Goal: Book appointment/travel/reservation

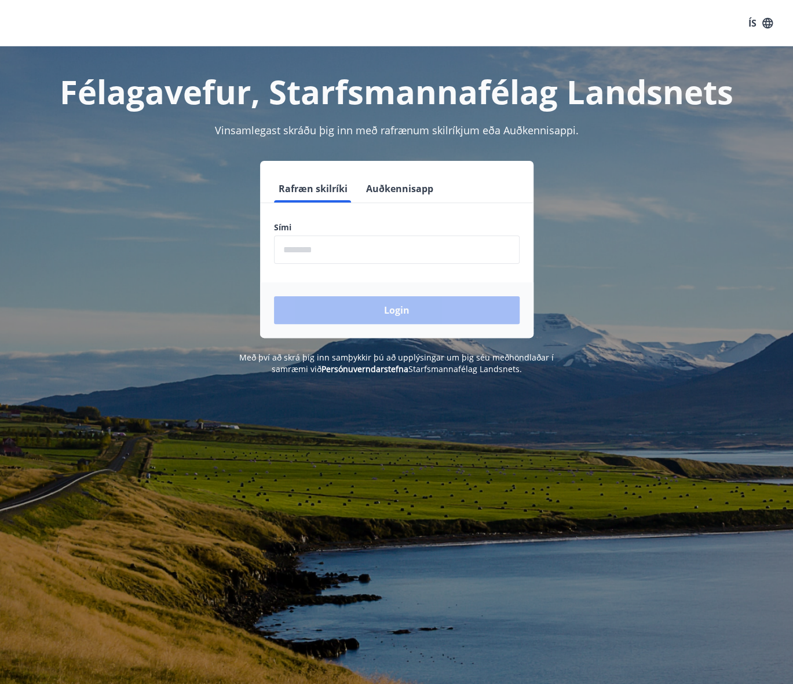
click at [397, 251] on input "phone" at bounding box center [397, 250] width 246 height 28
type input "********"
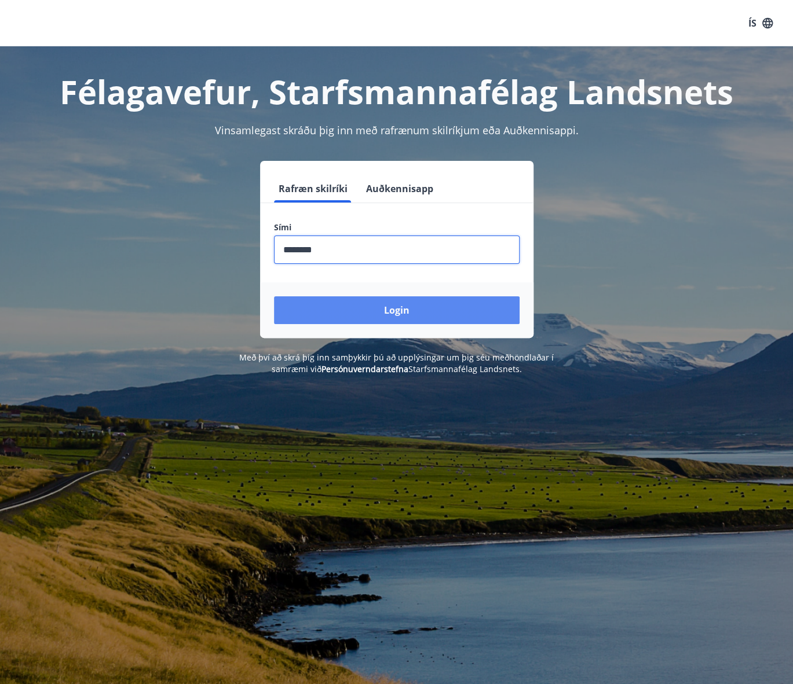
click at [367, 303] on button "Login" at bounding box center [397, 310] width 246 height 28
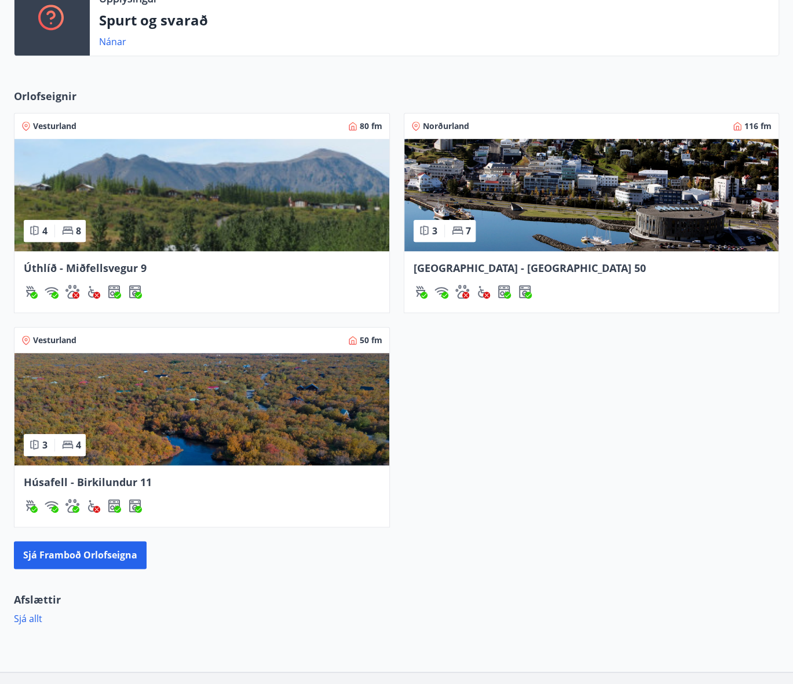
scroll to position [402, 0]
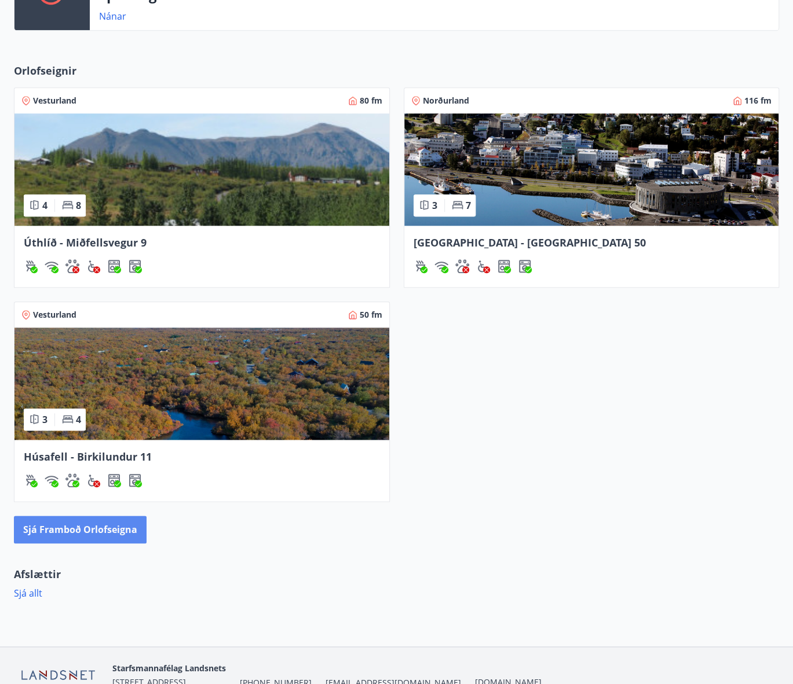
click at [108, 524] on button "Sjá framboð orlofseigna" at bounding box center [80, 530] width 133 height 28
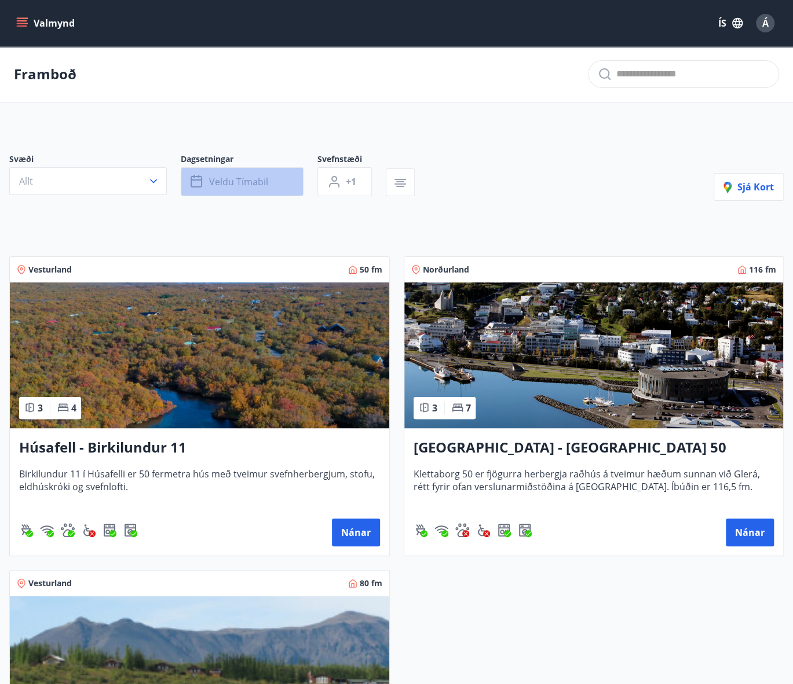
click at [248, 184] on span "Veldu tímabil" at bounding box center [238, 181] width 59 height 13
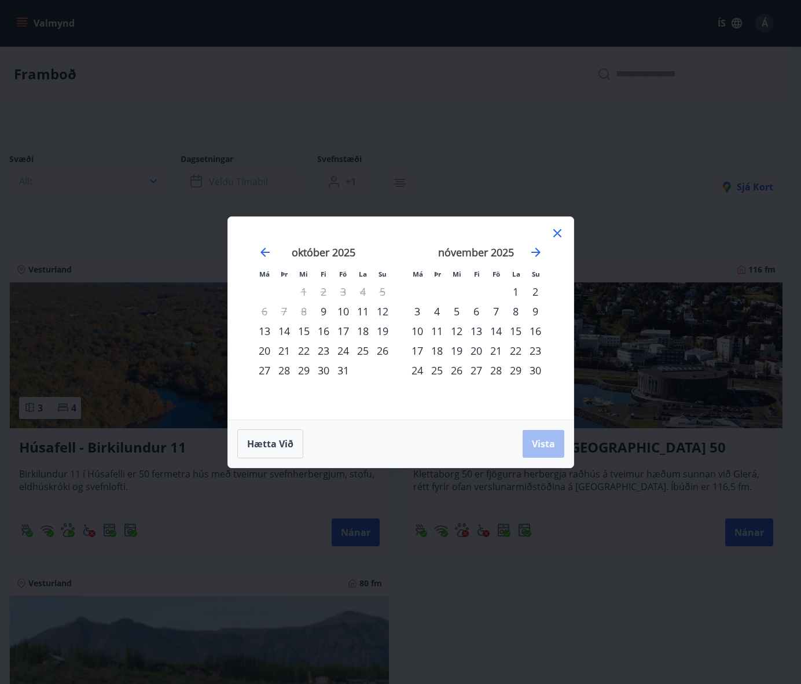
click at [555, 232] on icon at bounding box center [558, 233] width 14 height 14
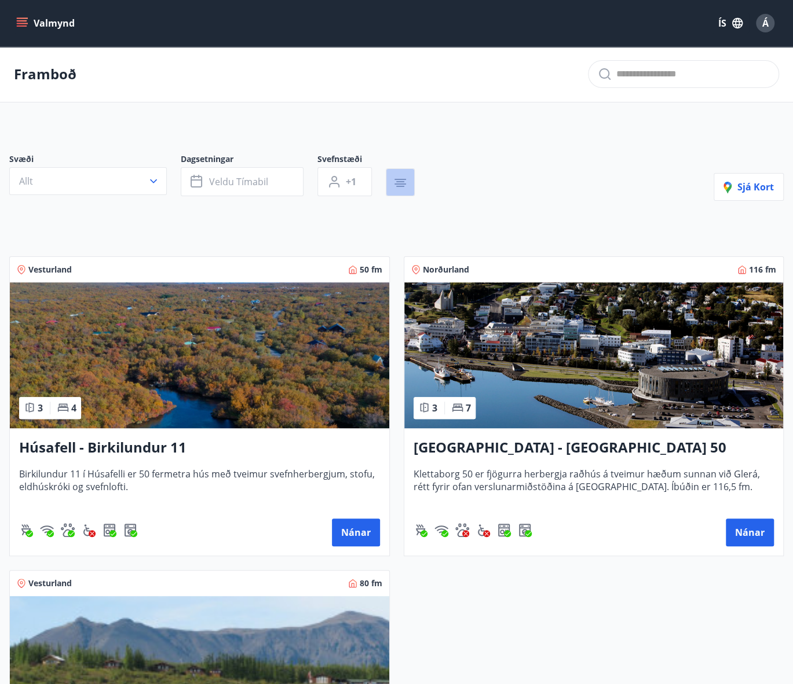
click at [400, 179] on icon "button" at bounding box center [400, 179] width 12 height 1
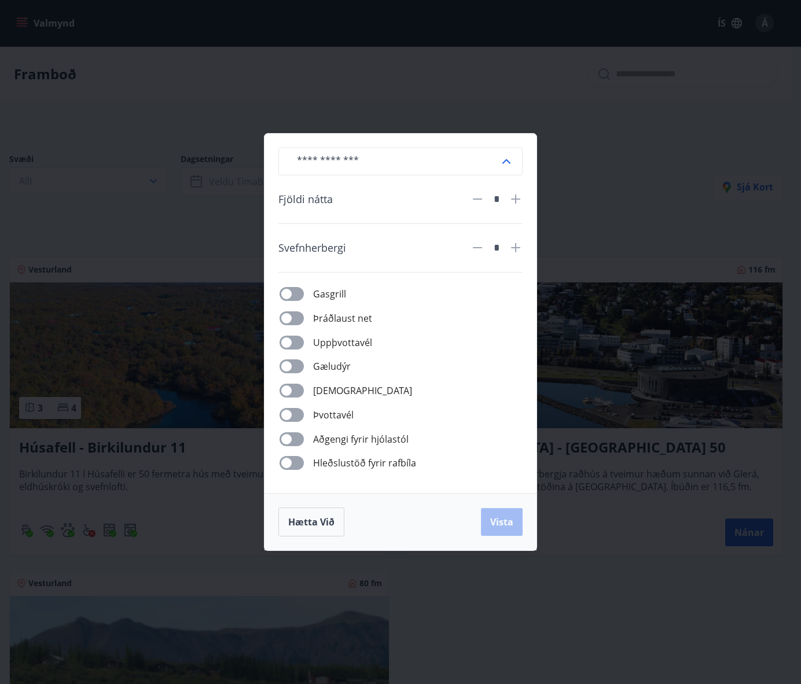
click at [483, 109] on div "​ Fjöldi nátta * Svefnherbergi * Gasgrill Þráðlaust net Uppþvottavél Gæludýr Þu…" at bounding box center [400, 342] width 801 height 684
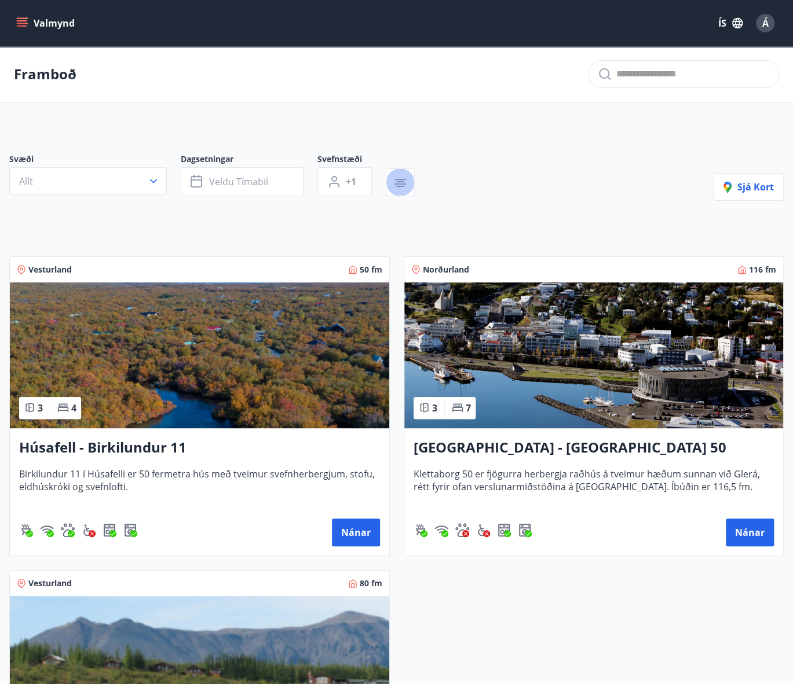
click at [18, 16] on button "Valmynd" at bounding box center [46, 23] width 65 height 21
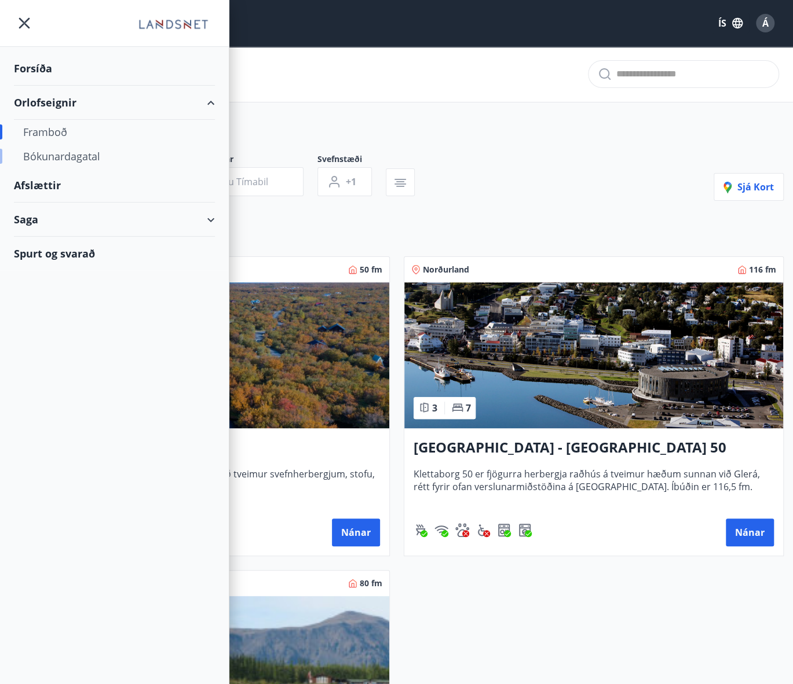
click at [54, 152] on div "Bókunardagatal" at bounding box center [114, 156] width 182 height 24
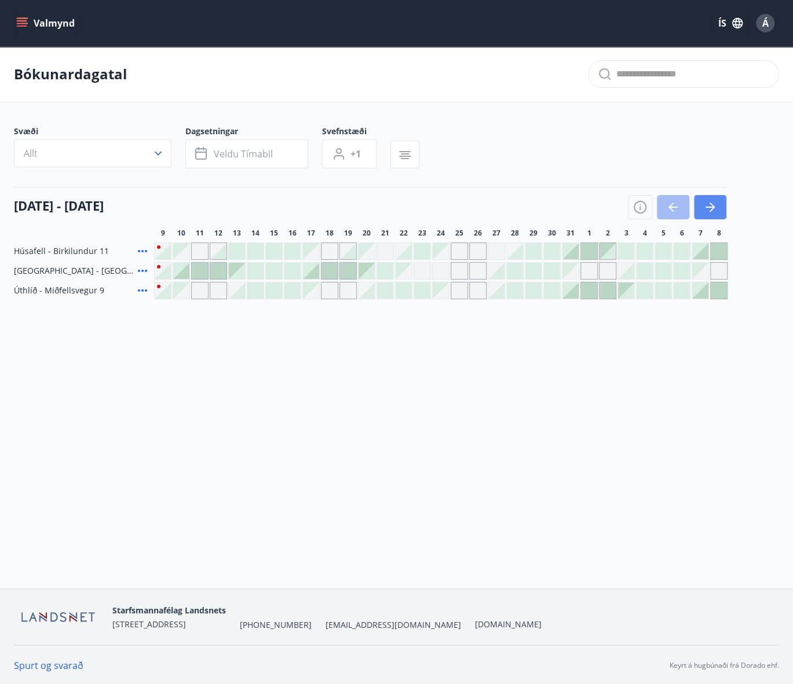
click at [705, 207] on icon "button" at bounding box center [710, 207] width 14 height 14
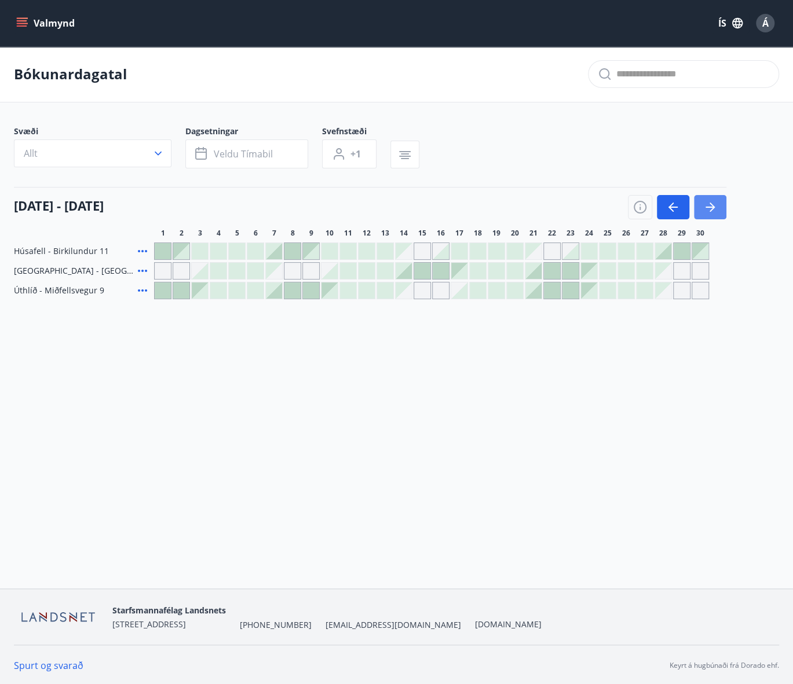
click at [705, 207] on icon "button" at bounding box center [710, 207] width 14 height 14
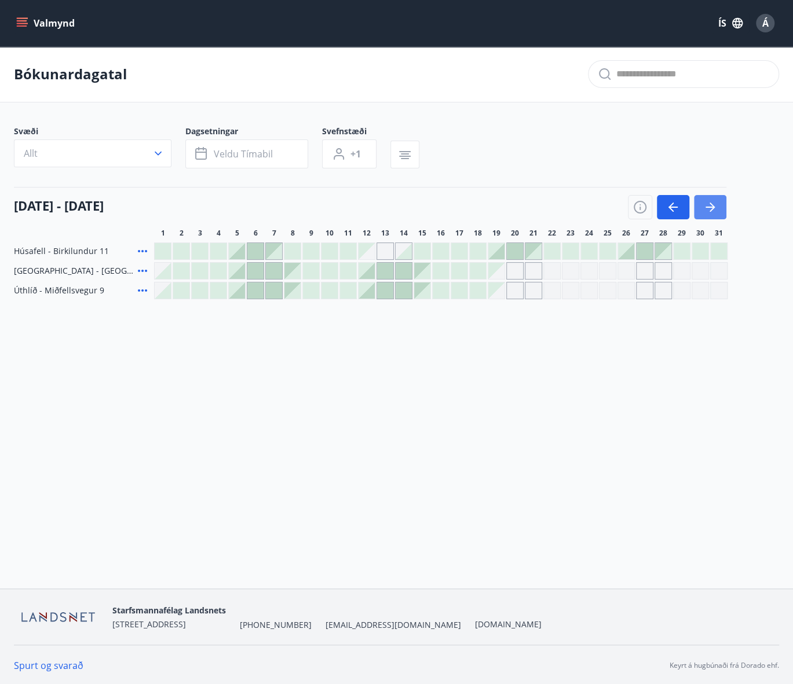
click at [705, 207] on icon "button" at bounding box center [710, 207] width 14 height 14
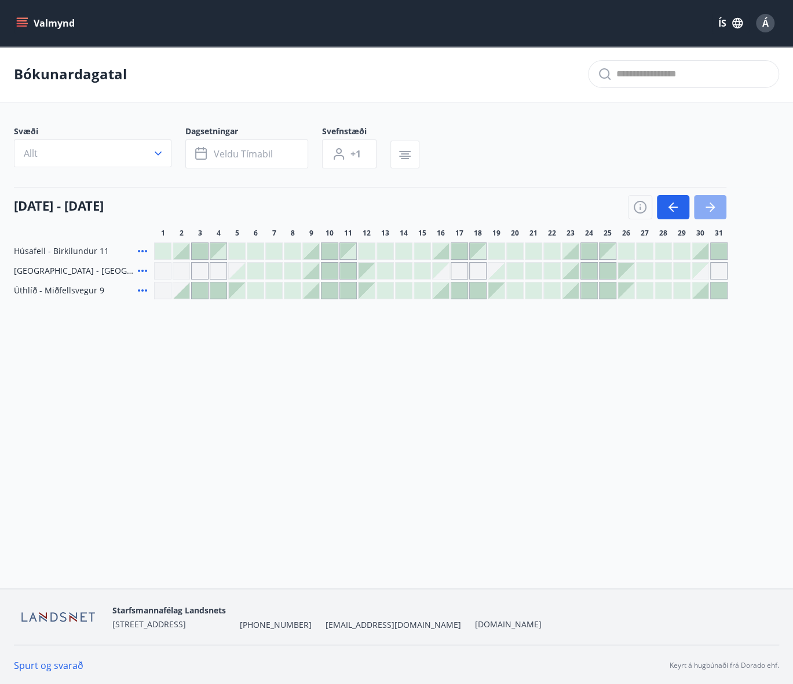
click at [705, 207] on icon "button" at bounding box center [710, 207] width 14 height 14
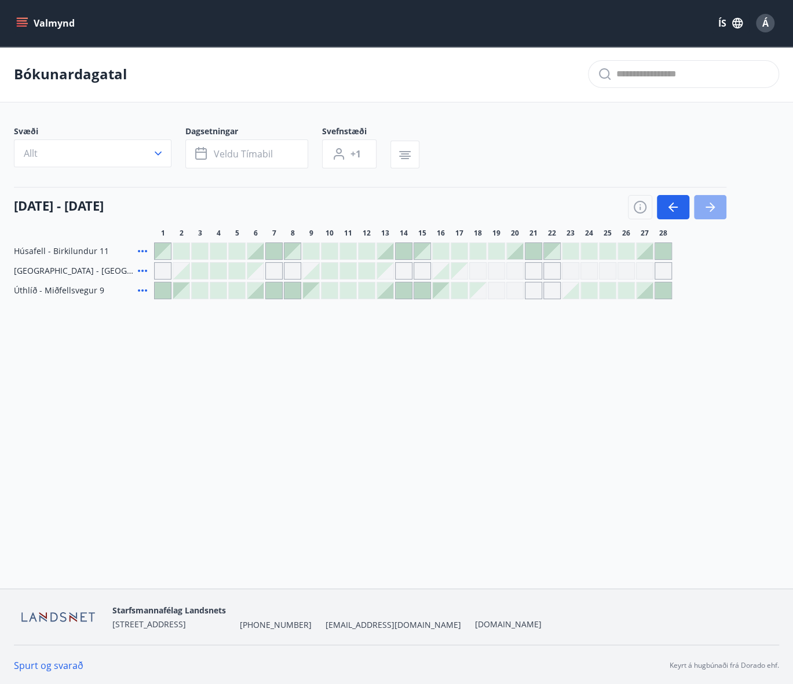
click at [705, 207] on icon "button" at bounding box center [710, 207] width 14 height 14
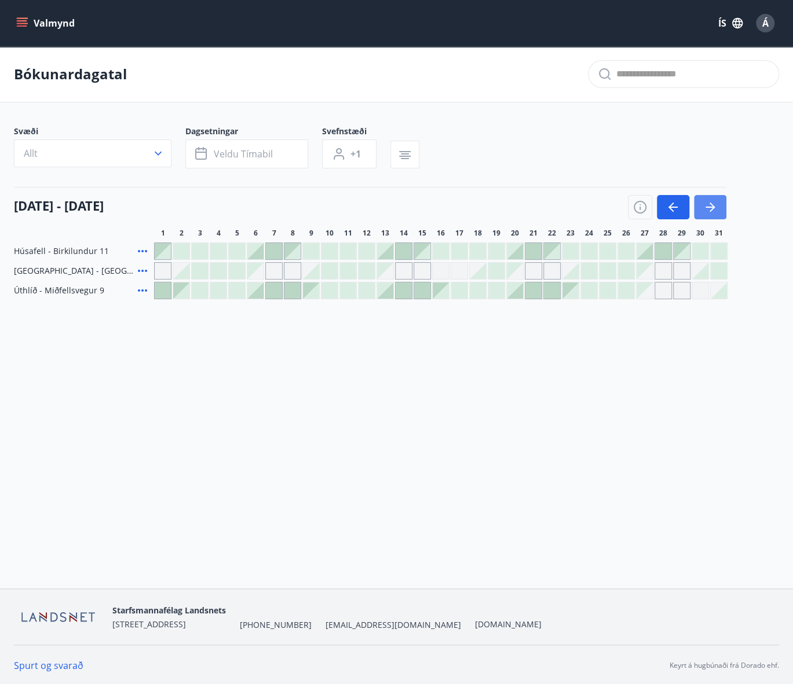
click at [705, 207] on icon "button" at bounding box center [710, 207] width 14 height 14
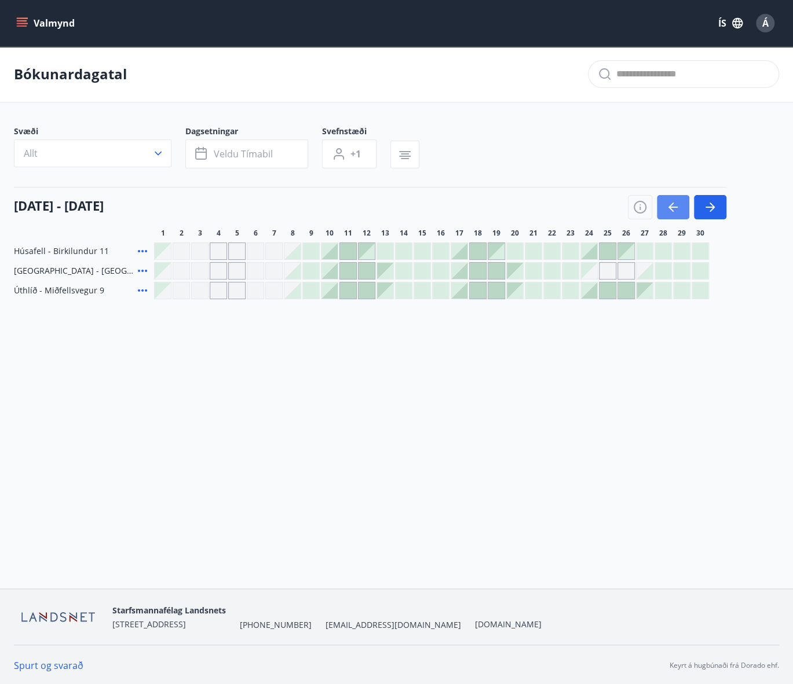
click at [664, 207] on button "button" at bounding box center [673, 207] width 32 height 24
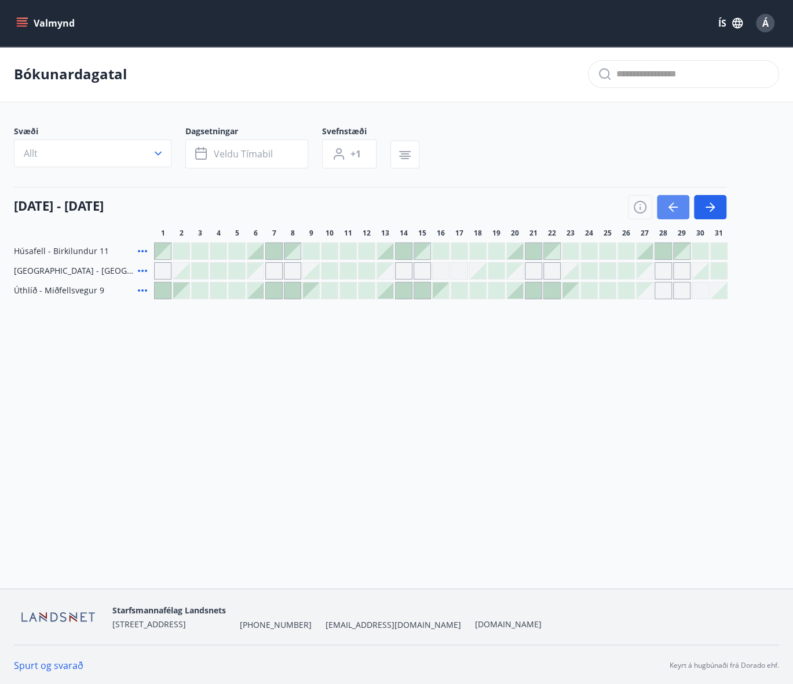
click at [664, 207] on button "button" at bounding box center [673, 207] width 32 height 24
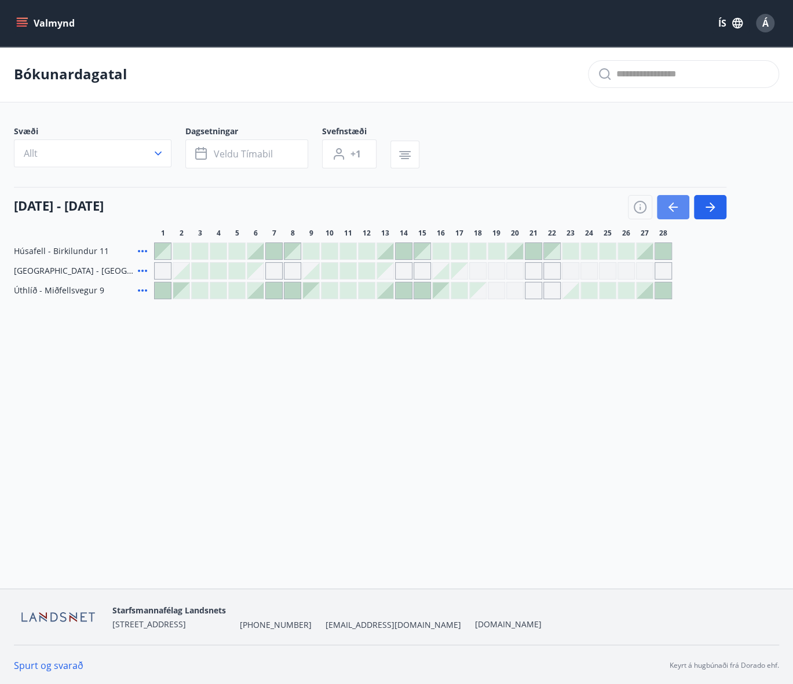
click at [664, 207] on button "button" at bounding box center [673, 207] width 32 height 24
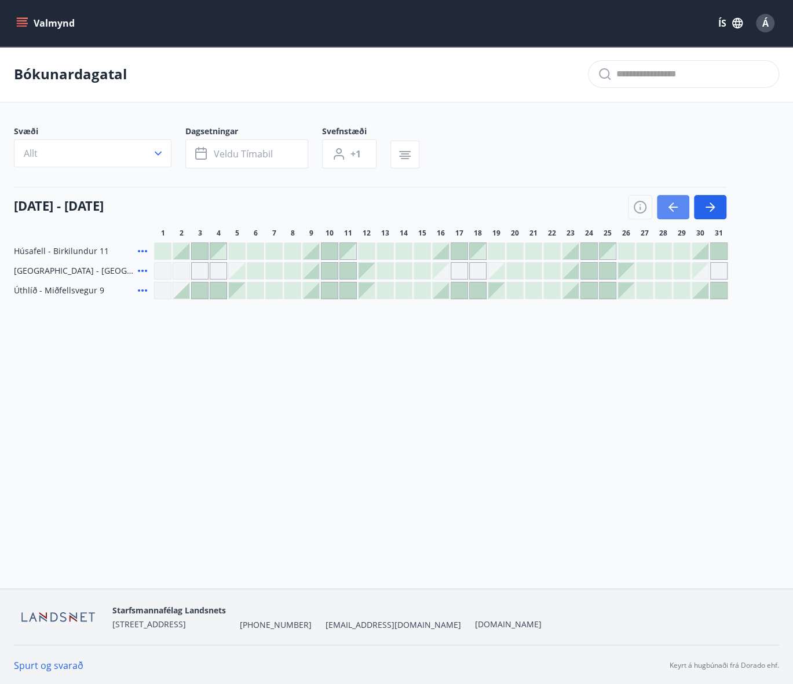
click at [664, 207] on button "button" at bounding box center [673, 207] width 32 height 24
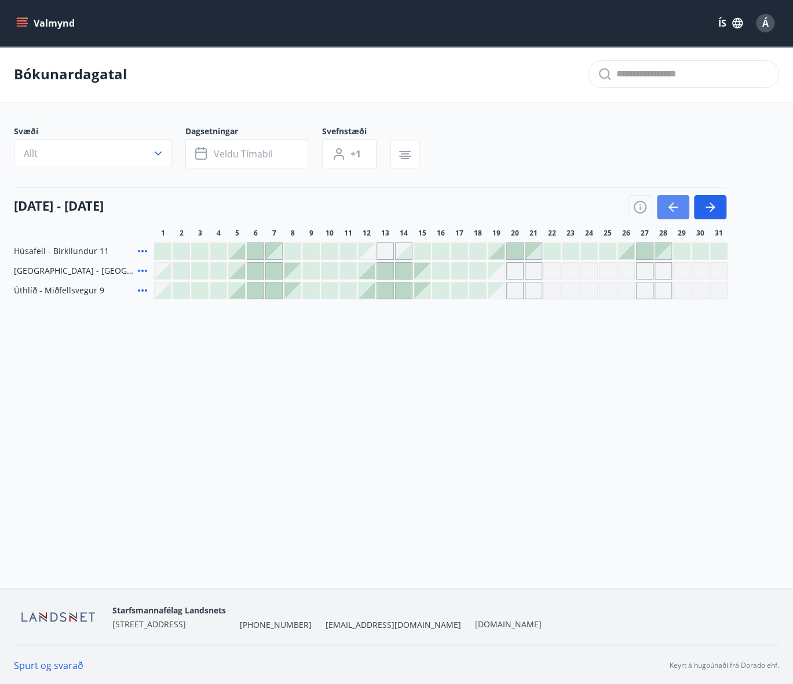
click at [664, 207] on button "button" at bounding box center [673, 207] width 32 height 24
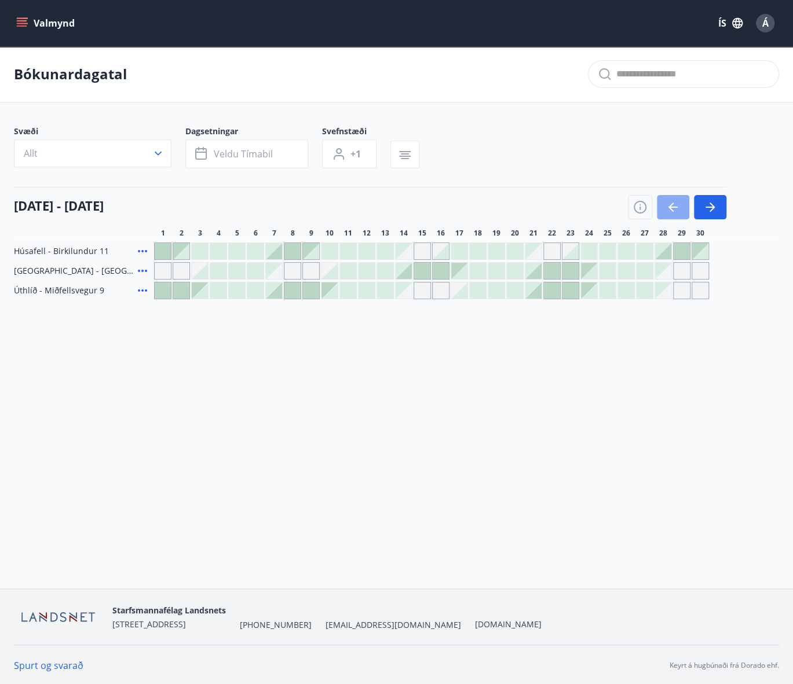
click at [676, 203] on icon "button" at bounding box center [673, 207] width 14 height 14
